Goal: Connect with others: Connect with others

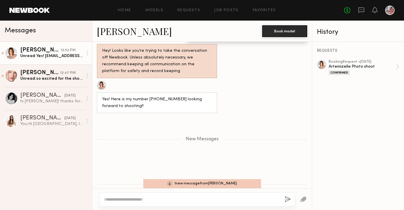
scroll to position [1292, 0]
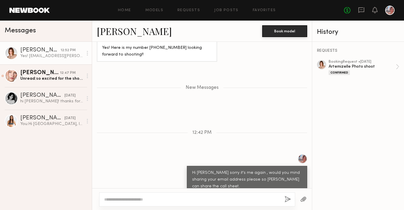
drag, startPoint x: 161, startPoint y: 176, endPoint x: 110, endPoint y: 178, distance: 51.2
click at [110, 196] on div "Yes! [EMAIL_ADDRESS][PERSON_NAME][DOMAIN_NAME]" at bounding box center [157, 206] width 120 height 21
click at [117, 200] on div "Yes! [EMAIL_ADDRESS][PERSON_NAME][DOMAIN_NAME]" at bounding box center [157, 207] width 110 height 14
drag, startPoint x: 160, startPoint y: 176, endPoint x: 111, endPoint y: 174, distance: 49.4
click at [110, 200] on div "Yes! [EMAIL_ADDRESS][PERSON_NAME][DOMAIN_NAME]" at bounding box center [157, 207] width 110 height 14
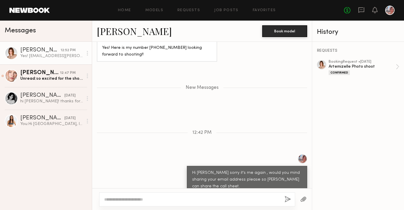
copy div "[EMAIL_ADDRESS][PERSON_NAME][DOMAIN_NAME]"
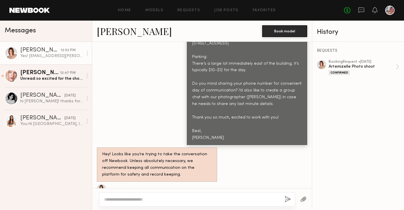
scroll to position [1168, 0]
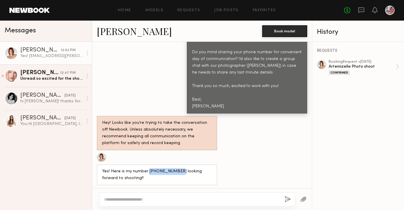
drag, startPoint x: 174, startPoint y: 153, endPoint x: 147, endPoint y: 153, distance: 26.8
click at [147, 168] on div "Yes! Here is my number [PHONE_NUMBER] looking forward to shooting!!" at bounding box center [157, 175] width 110 height 14
copy div "[PHONE_NUMBER]"
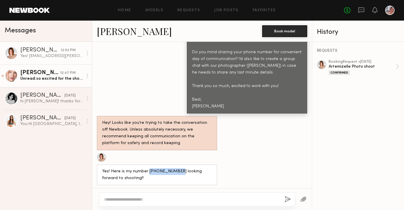
click at [24, 77] on div "Unread: so excited for the shoot!!!" at bounding box center [51, 79] width 63 height 6
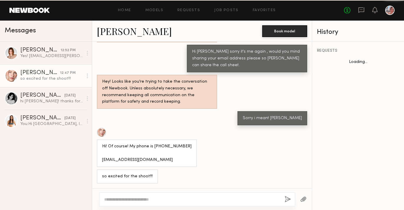
scroll to position [748, 0]
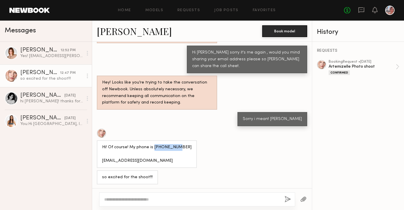
drag, startPoint x: 173, startPoint y: 145, endPoint x: 152, endPoint y: 145, distance: 20.6
click at [152, 145] on div "Hi! Of course! My phone is [PHONE_NUMBER] [EMAIL_ADDRESS][DOMAIN_NAME]" at bounding box center [146, 154] width 89 height 20
copy div "7472817020"
drag, startPoint x: 163, startPoint y: 159, endPoint x: 102, endPoint y: 158, distance: 60.9
click at [102, 158] on div "Hi! Of course! My phone is [PHONE_NUMBER] [EMAIL_ADDRESS][DOMAIN_NAME]" at bounding box center [146, 154] width 89 height 20
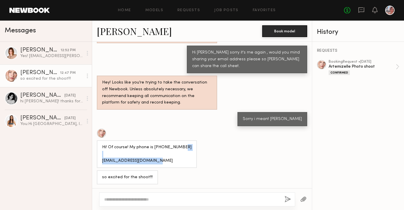
copy div "[EMAIL_ADDRESS][DOMAIN_NAME]"
